Goal: Go to known website: Access a specific website the user already knows

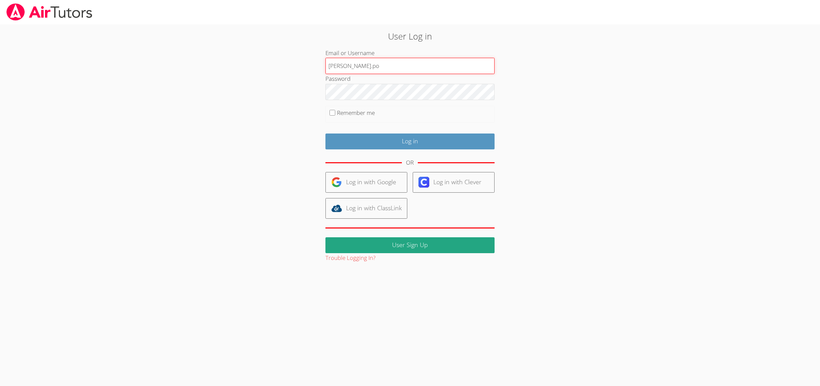
type input "[PERSON_NAME][EMAIL_ADDRESS][PERSON_NAME][DOMAIN_NAME]"
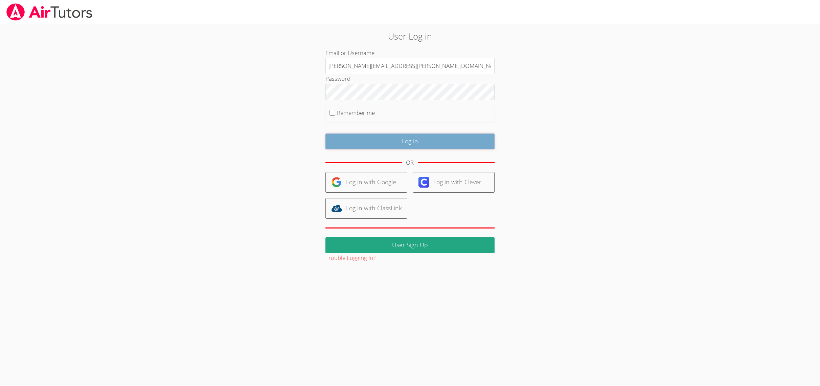
click at [347, 135] on input "Log in" at bounding box center [410, 142] width 169 height 16
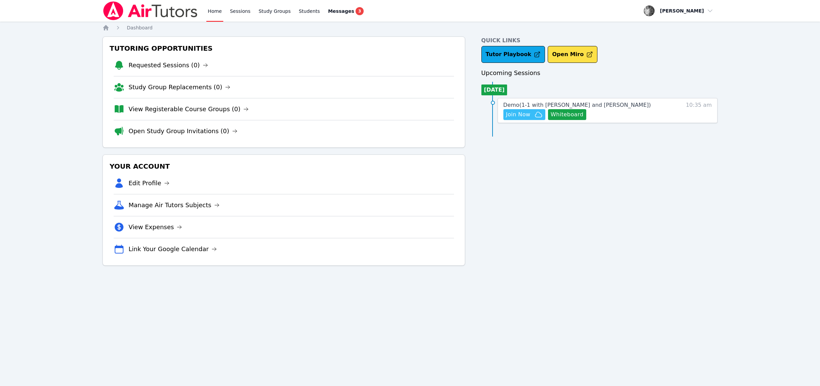
click at [523, 114] on span "Join Now" at bounding box center [518, 115] width 24 height 8
click at [705, 12] on span "button" at bounding box center [679, 10] width 74 height 15
click at [677, 41] on button "Logout" at bounding box center [681, 38] width 65 height 12
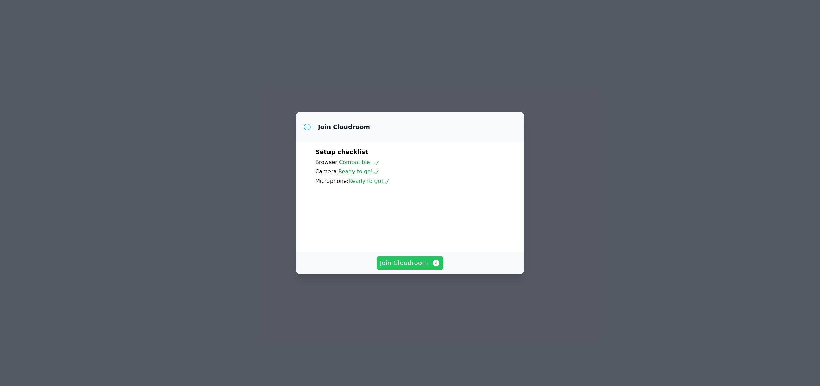
click at [412, 268] on span "Join Cloudroom" at bounding box center [410, 263] width 61 height 9
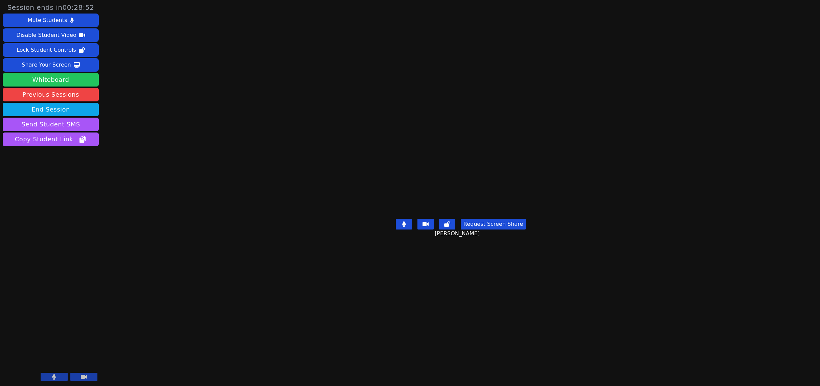
click at [87, 76] on button "Whiteboard" at bounding box center [51, 80] width 96 height 14
